Goal: Navigation & Orientation: Find specific page/section

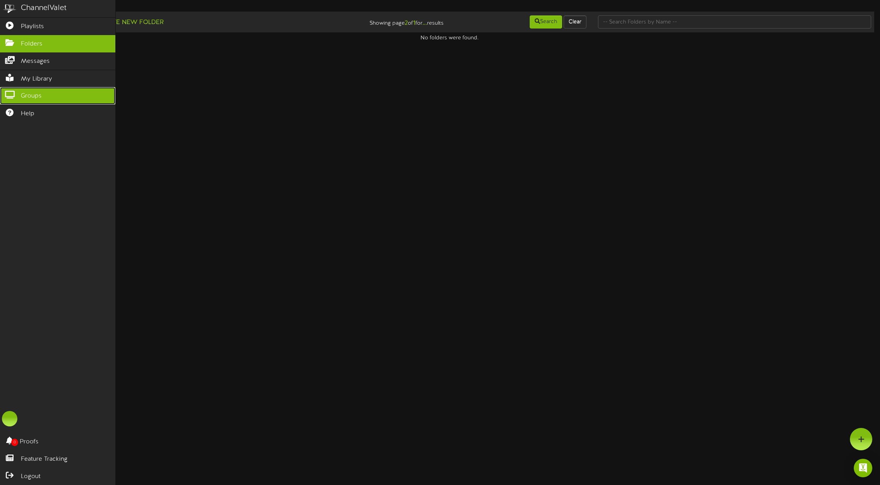
click at [37, 96] on span "Groups" at bounding box center [31, 96] width 21 height 9
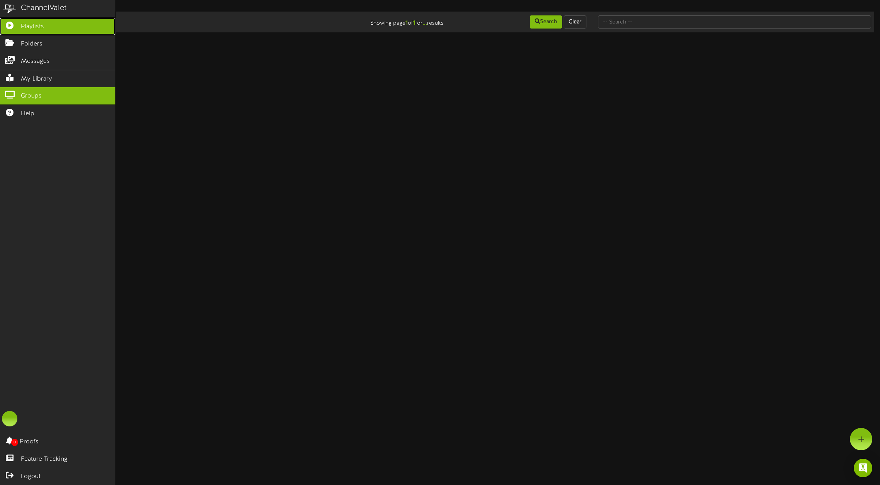
click at [35, 30] on span "Playlists" at bounding box center [32, 26] width 23 height 9
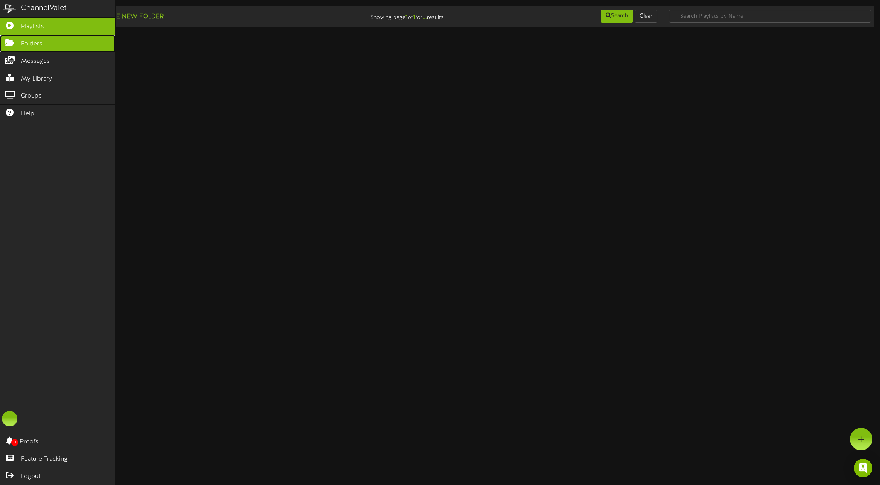
click at [32, 43] on span "Folders" at bounding box center [32, 44] width 22 height 9
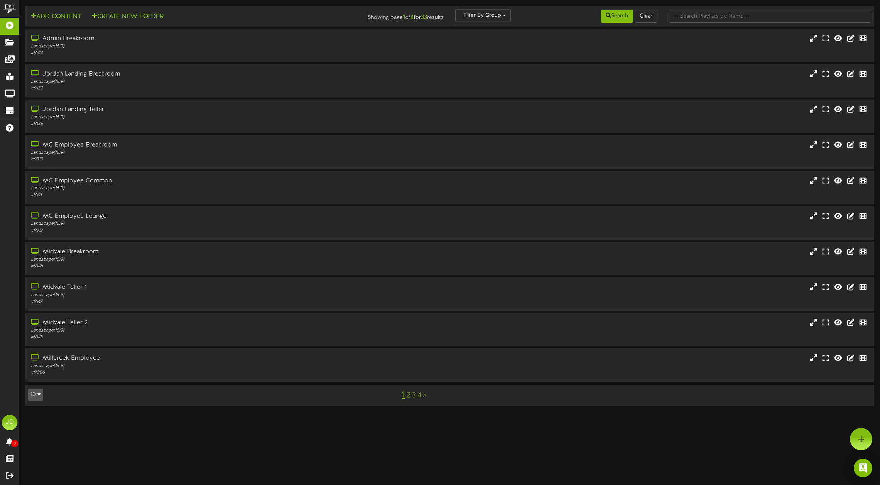
click at [425, 397] on link ">" at bounding box center [424, 396] width 3 height 8
click at [426, 397] on link ">" at bounding box center [427, 396] width 3 height 8
click at [103, 223] on div "Landscape ( 16:9 )" at bounding box center [201, 224] width 343 height 7
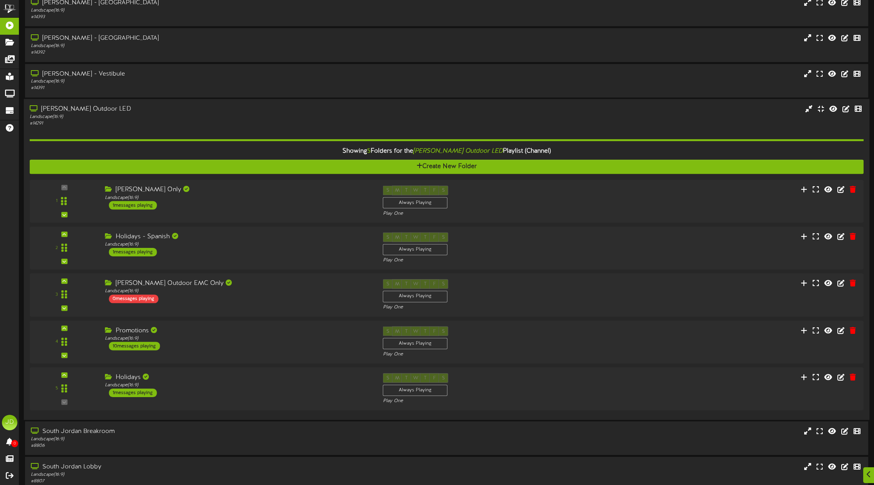
scroll to position [119, 0]
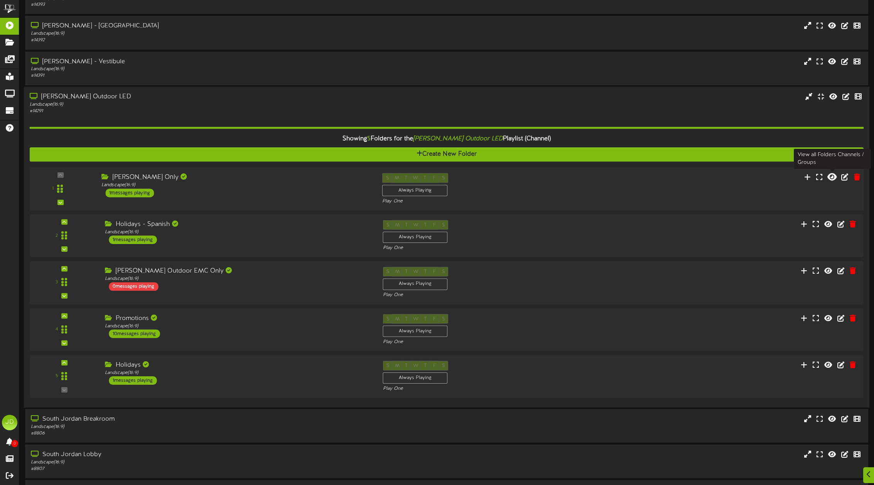
click at [834, 177] on icon at bounding box center [832, 176] width 9 height 8
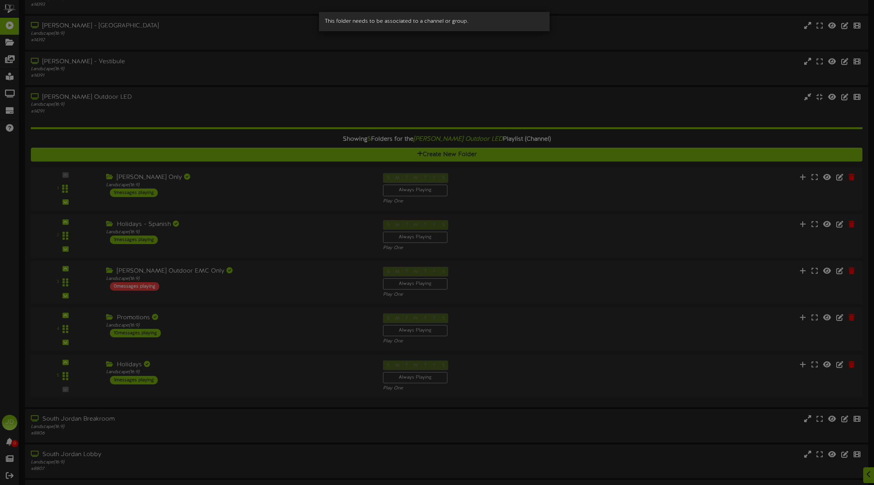
click at [735, 185] on div "This folder needs to be associated to a channel or group." at bounding box center [437, 242] width 874 height 485
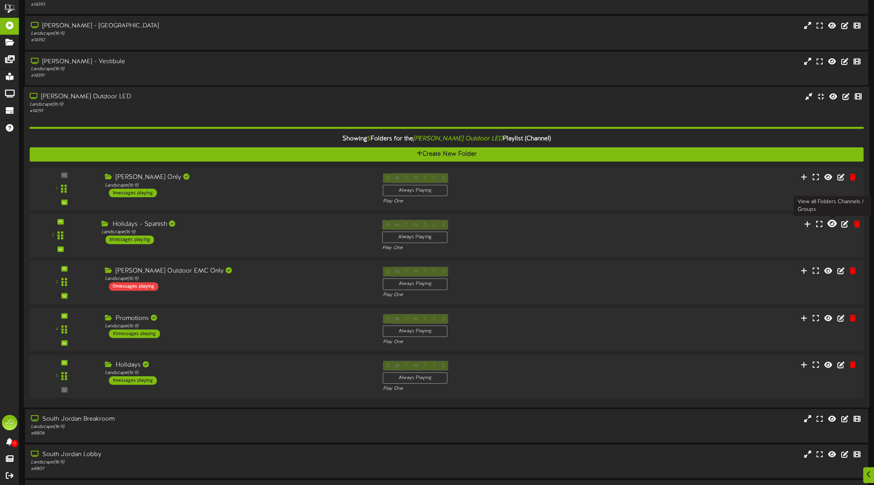
click at [833, 222] on icon at bounding box center [832, 224] width 9 height 8
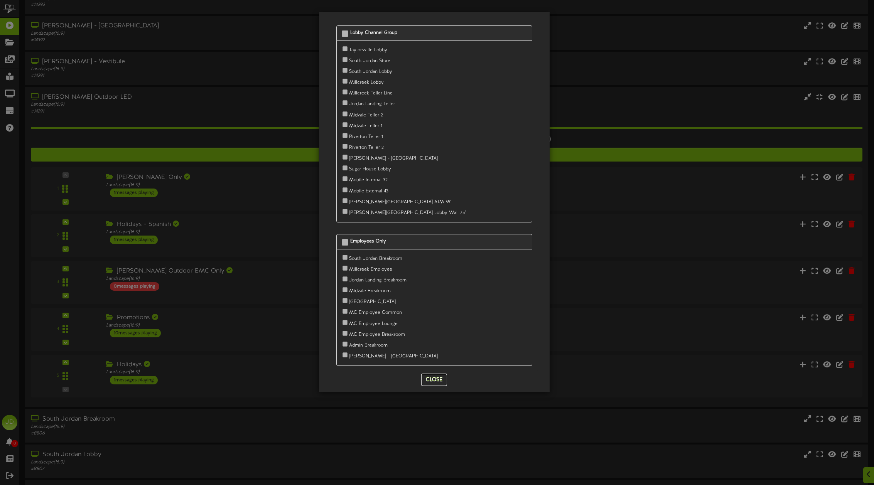
click at [432, 377] on button "Close" at bounding box center [434, 380] width 26 height 12
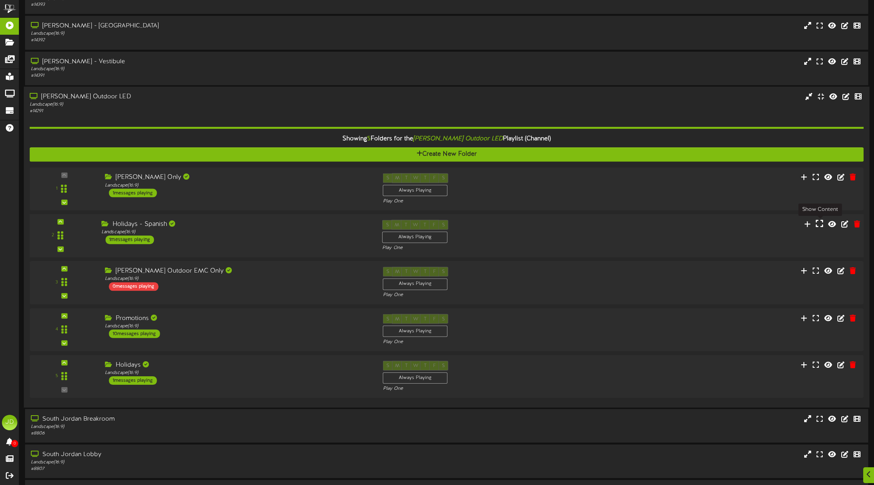
click at [821, 223] on icon at bounding box center [819, 224] width 7 height 8
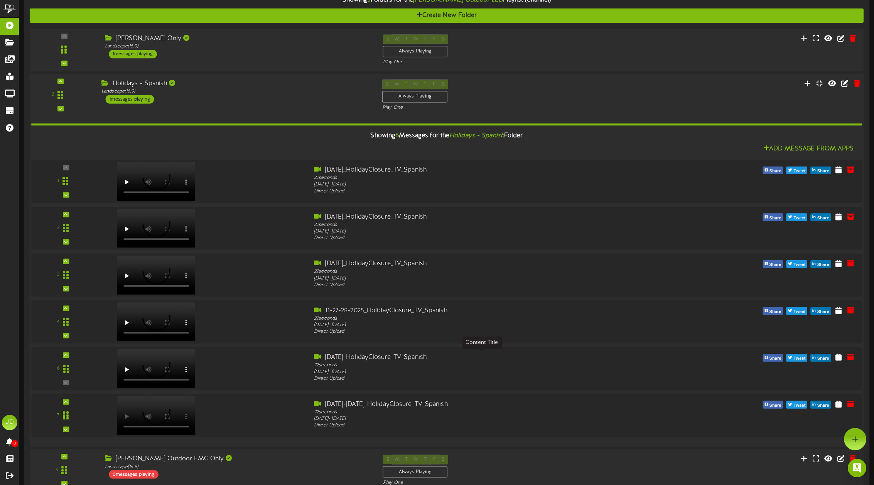
scroll to position [216, 0]
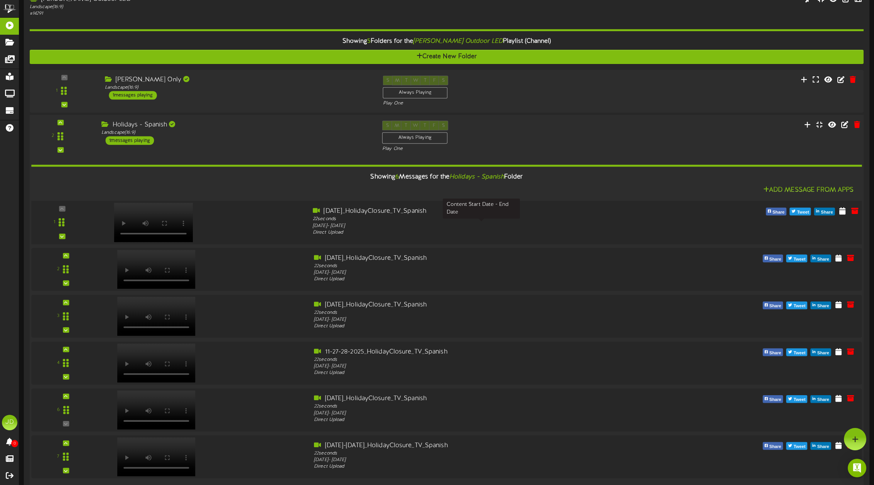
click at [378, 224] on div "Monday, 8/25/2025 - Monday, 9/1/2025" at bounding box center [482, 226] width 338 height 7
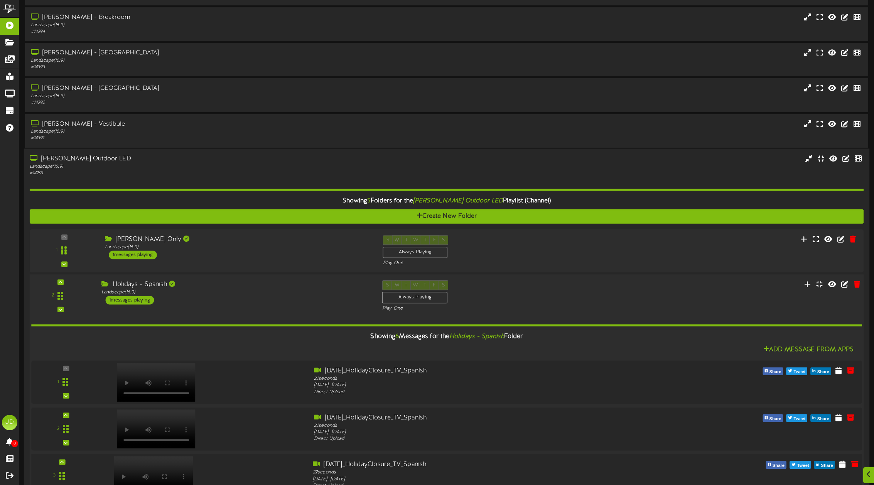
scroll to position [57, 0]
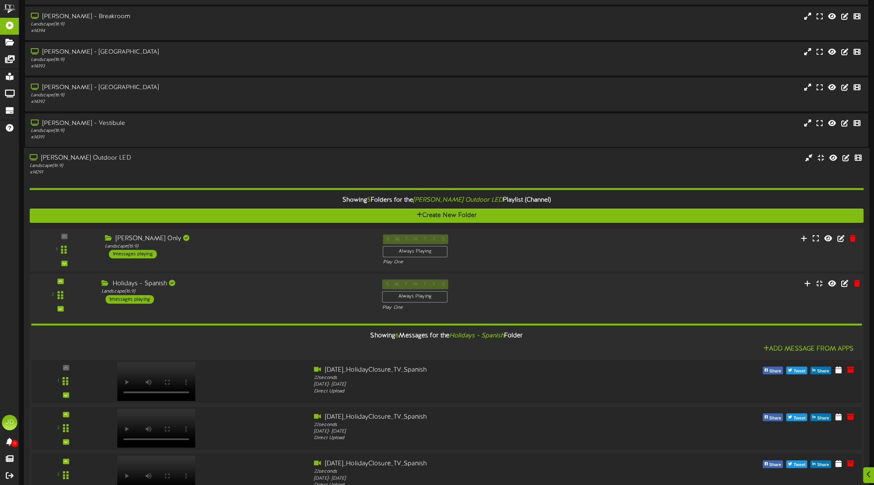
click at [715, 307] on div "2" at bounding box center [446, 296] width 843 height 32
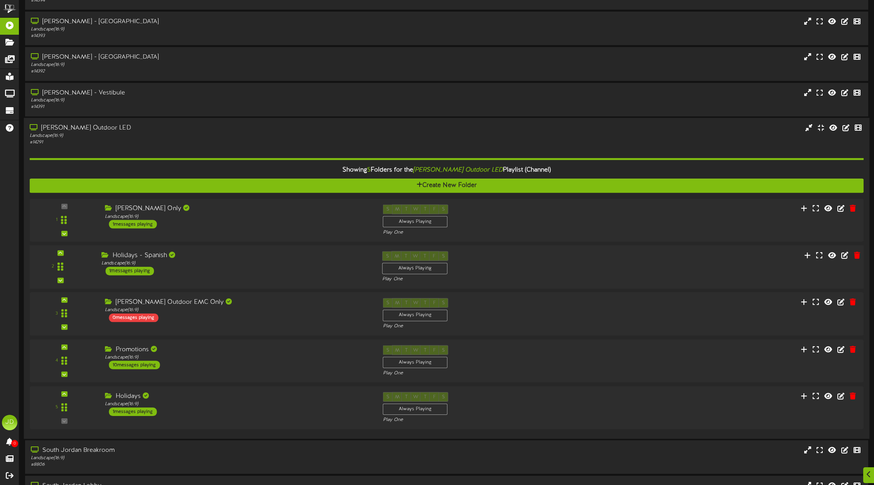
scroll to position [90, 0]
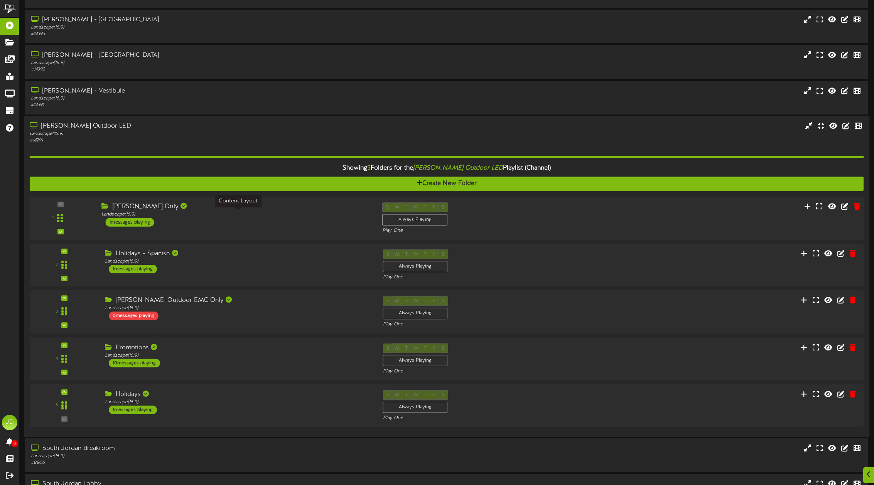
click at [235, 215] on div "Landscape ( 16:9 )" at bounding box center [235, 214] width 269 height 7
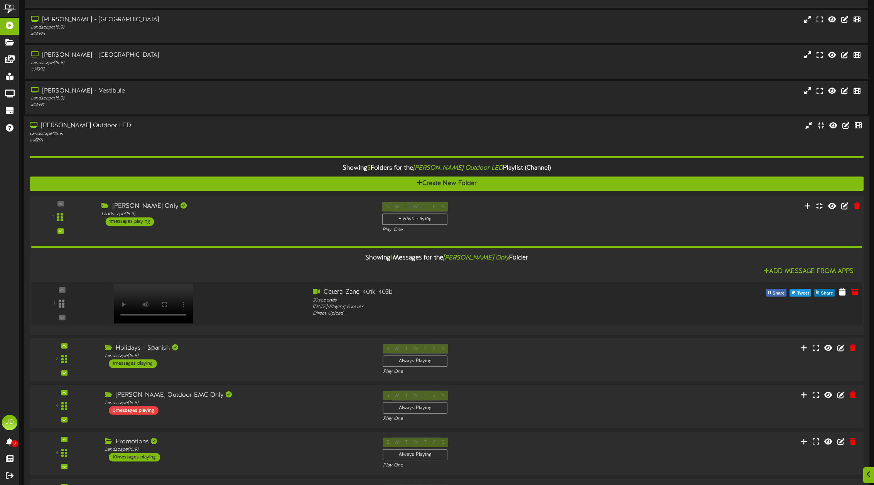
click at [137, 287] on video at bounding box center [153, 303] width 79 height 39
click at [219, 222] on div "Sandy Only Landscape ( 16:9 ) 1 messages playing" at bounding box center [236, 214] width 281 height 24
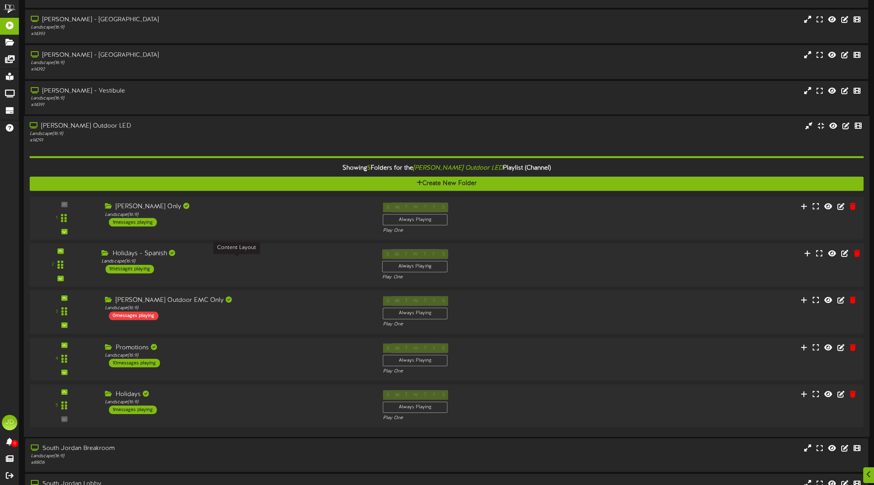
click at [269, 264] on div "Landscape ( 16:9 )" at bounding box center [235, 261] width 269 height 7
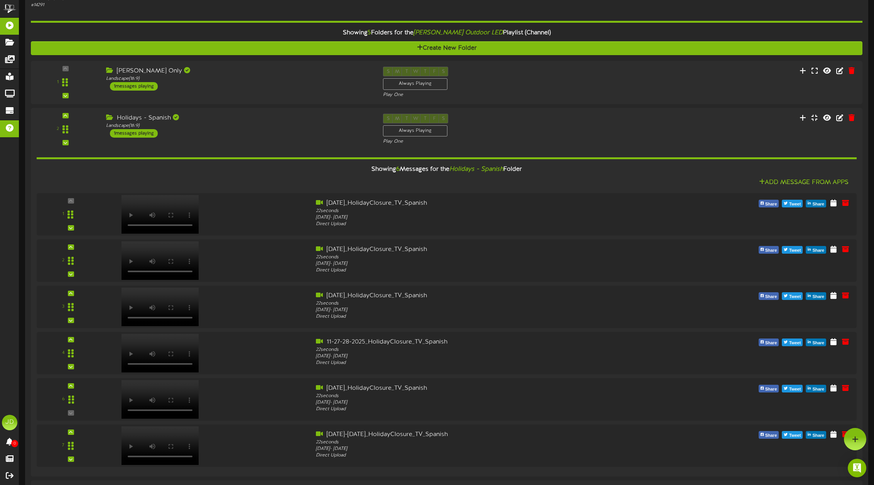
scroll to position [197, 0]
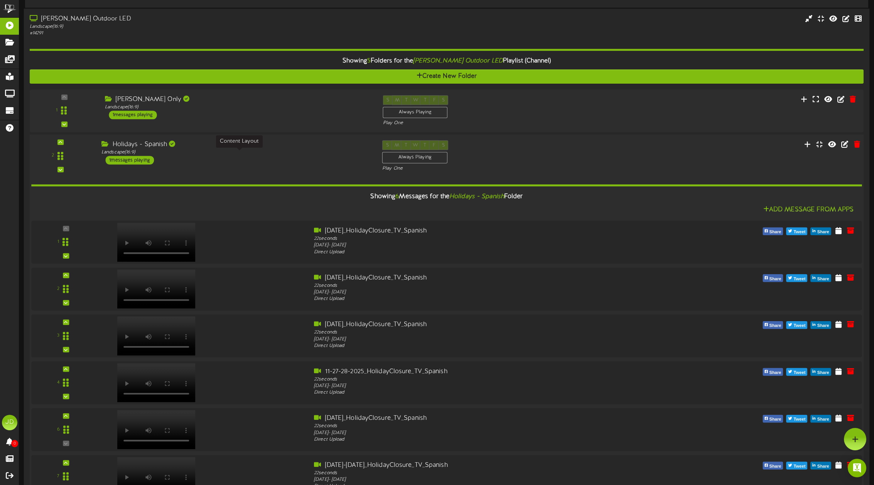
click at [662, 150] on div "2" at bounding box center [446, 156] width 843 height 32
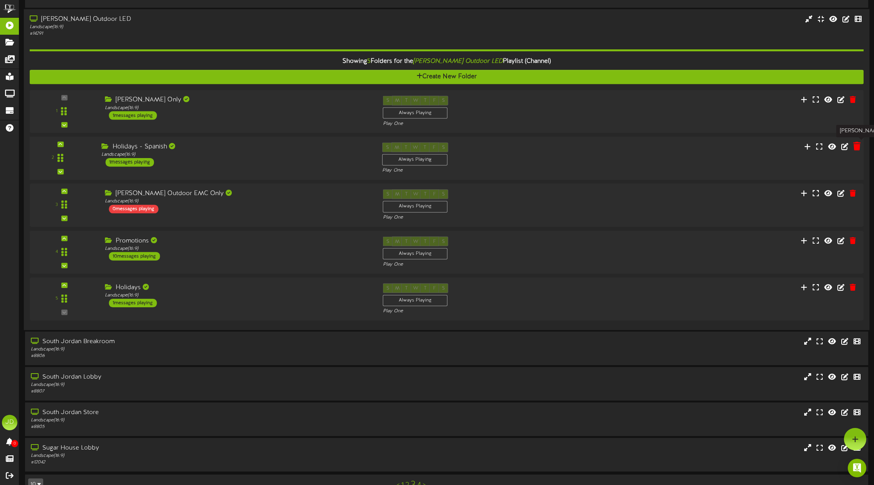
click at [857, 146] on icon at bounding box center [857, 146] width 7 height 8
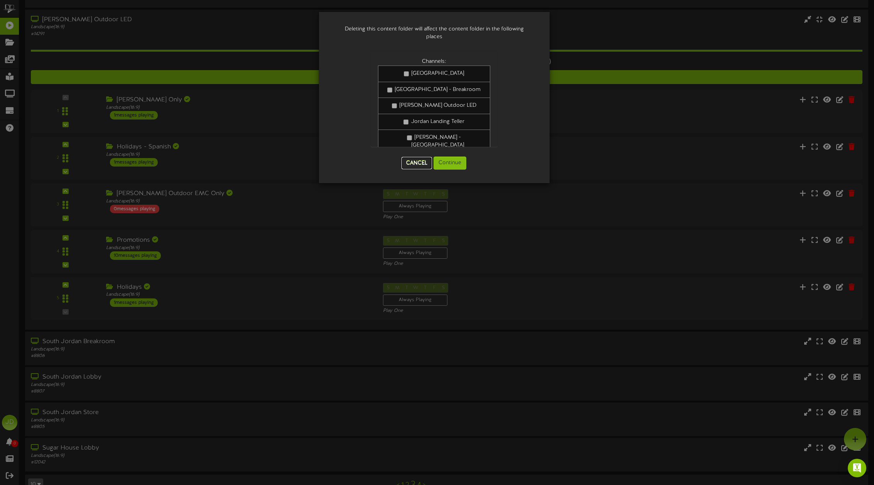
click at [419, 164] on button "Cancel" at bounding box center [417, 163] width 30 height 12
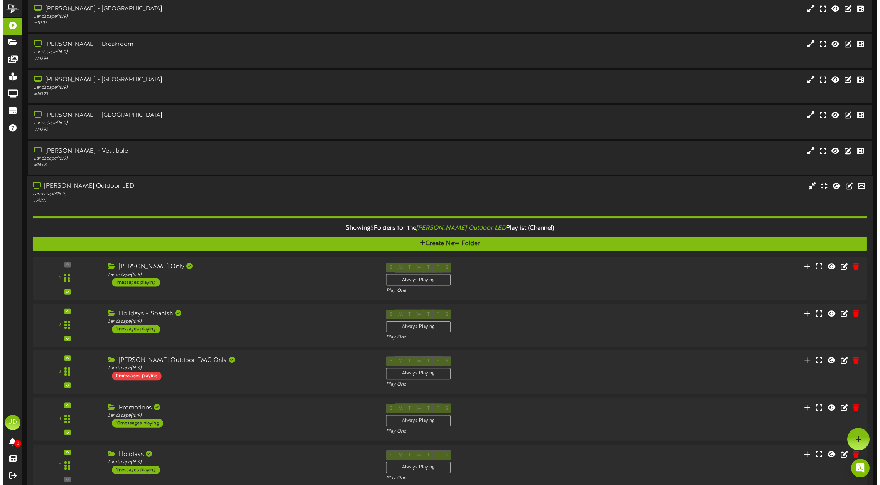
scroll to position [0, 0]
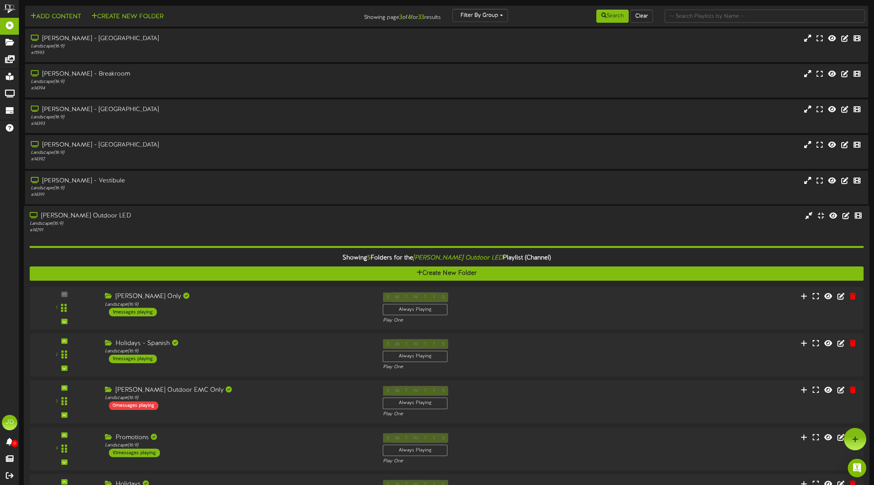
click at [264, 223] on div "Landscape ( 16:9 )" at bounding box center [200, 223] width 341 height 7
